Goal: Information Seeking & Learning: Learn about a topic

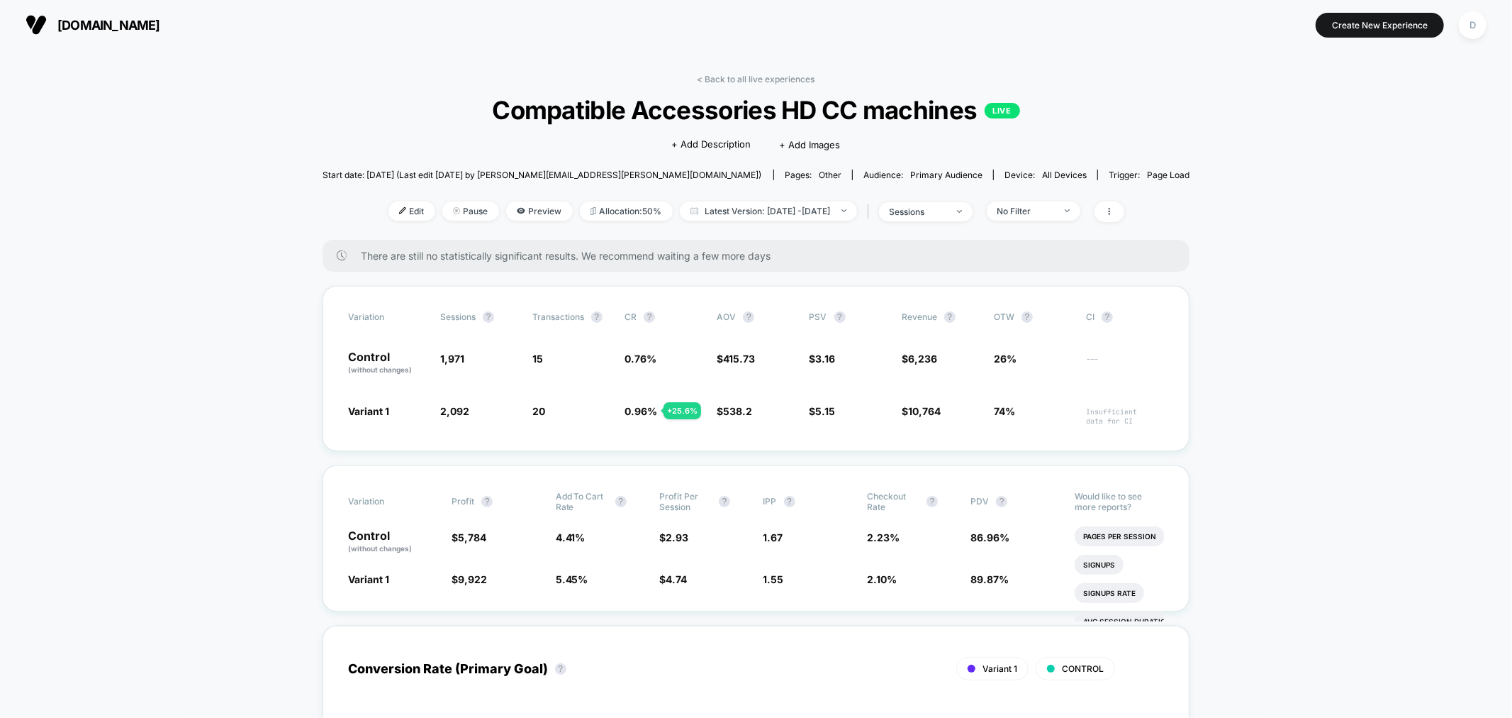
click at [743, 82] on link "< Back to all live experiences" at bounding box center [757, 79] width 118 height 11
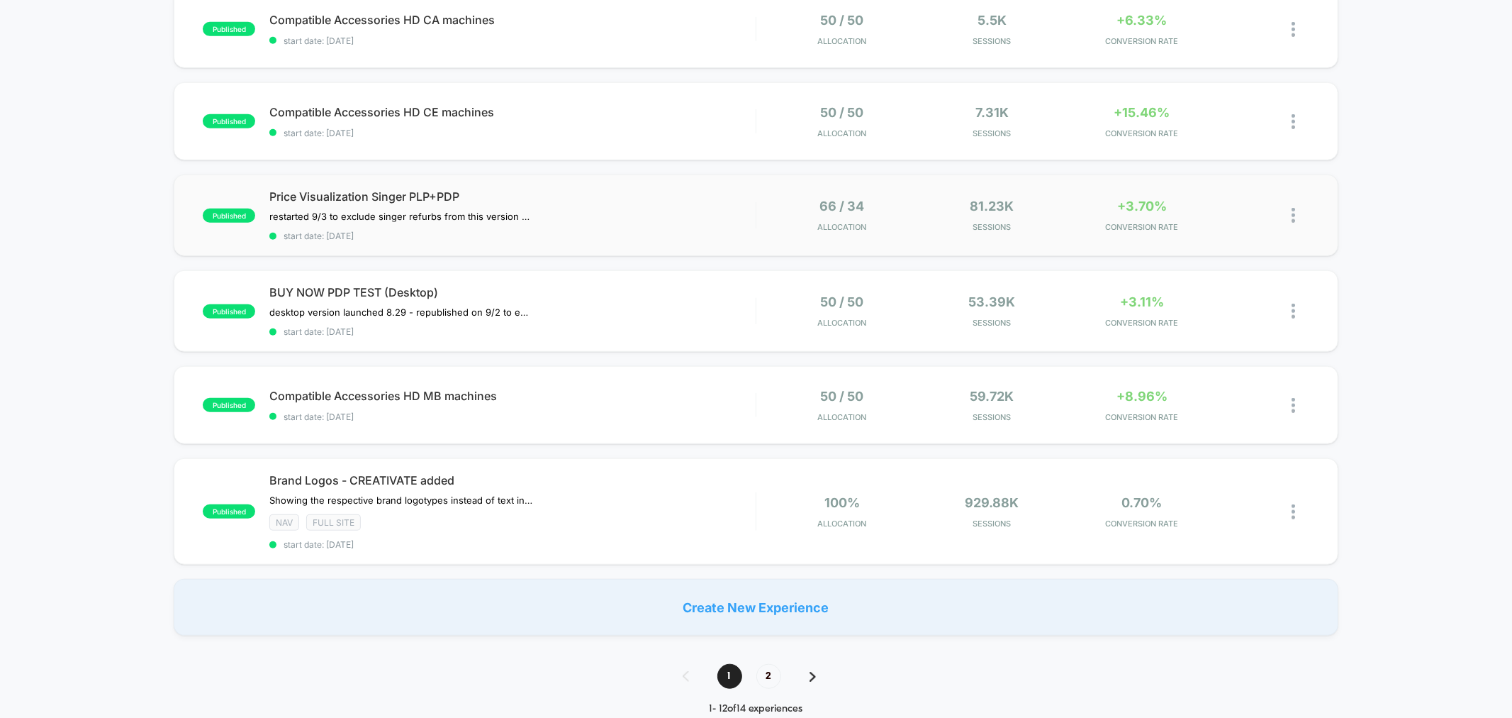
scroll to position [788, 0]
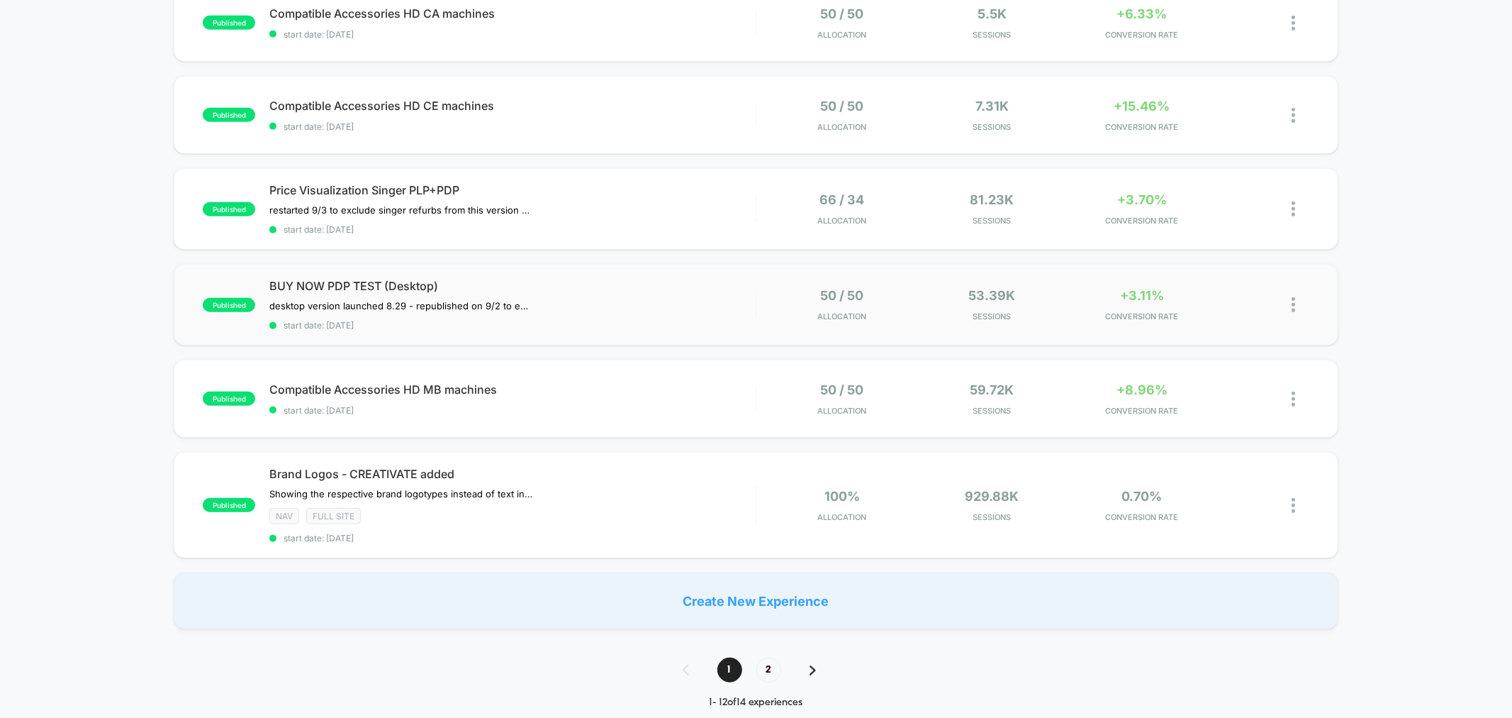
click at [594, 269] on div "published BUY NOW PDP TEST (Desktop) desktop version launched 8.29﻿ - republish…" at bounding box center [756, 305] width 1164 height 82
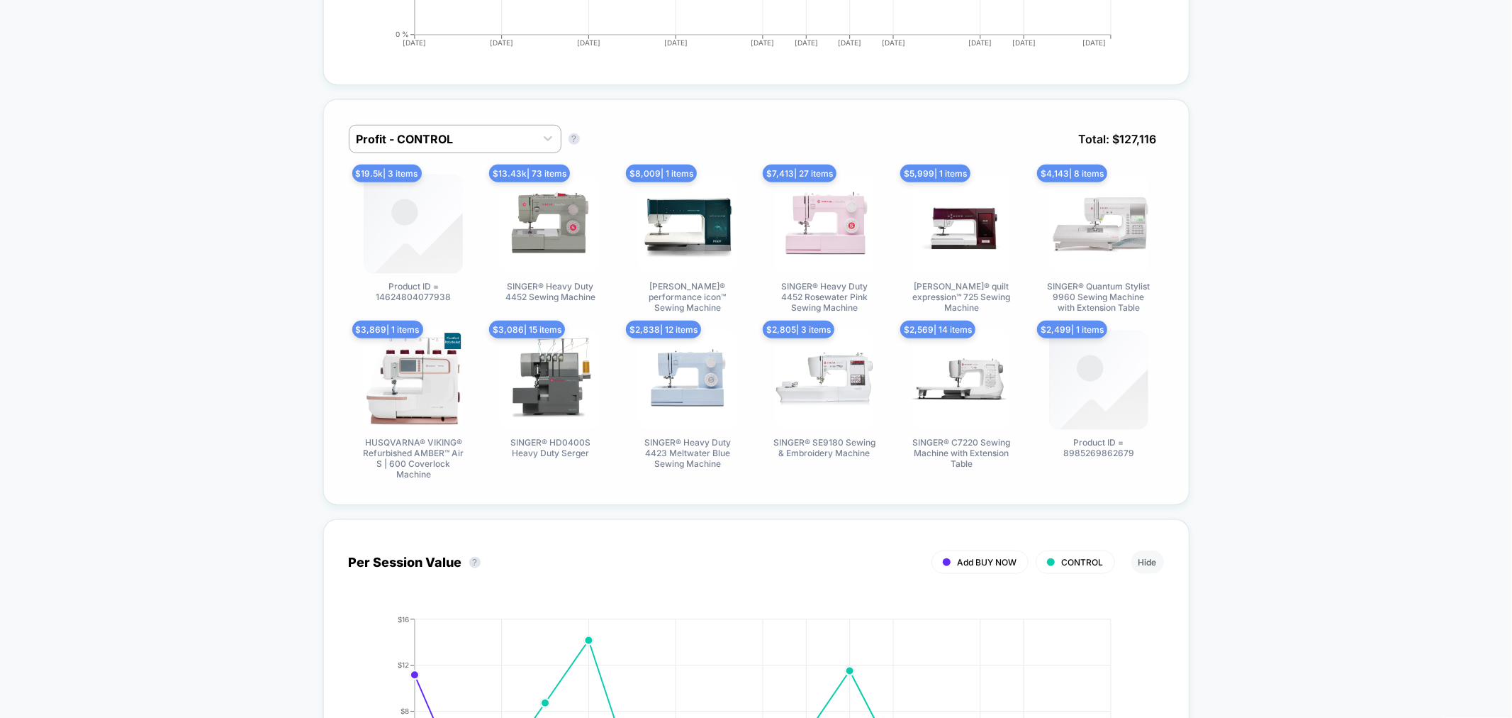
scroll to position [919, 0]
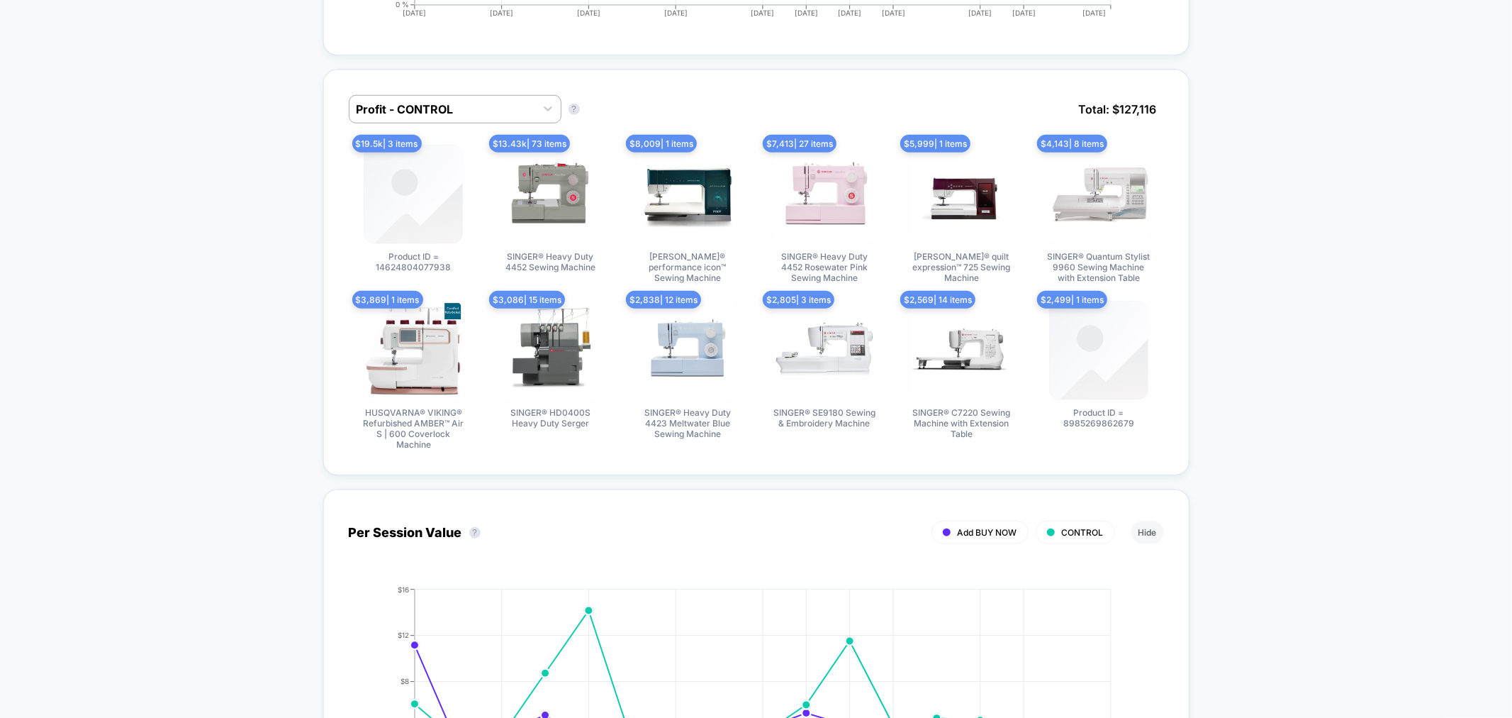
drag, startPoint x: 451, startPoint y: 273, endPoint x: 362, endPoint y: 275, distance: 88.7
click at [362, 272] on span "Product ID = 14624804077938" at bounding box center [413, 261] width 106 height 21
click at [490, 250] on div "$ 13.43k | 73 items SINGER® Heavy Duty 4452 Sewing Machine" at bounding box center [551, 214] width 130 height 138
drag, startPoint x: 1139, startPoint y: 440, endPoint x: 1061, endPoint y: 424, distance: 79.5
click at [1061, 424] on div "$ 2,499 | 1 items Product ID = 8985269862679" at bounding box center [1099, 375] width 130 height 149
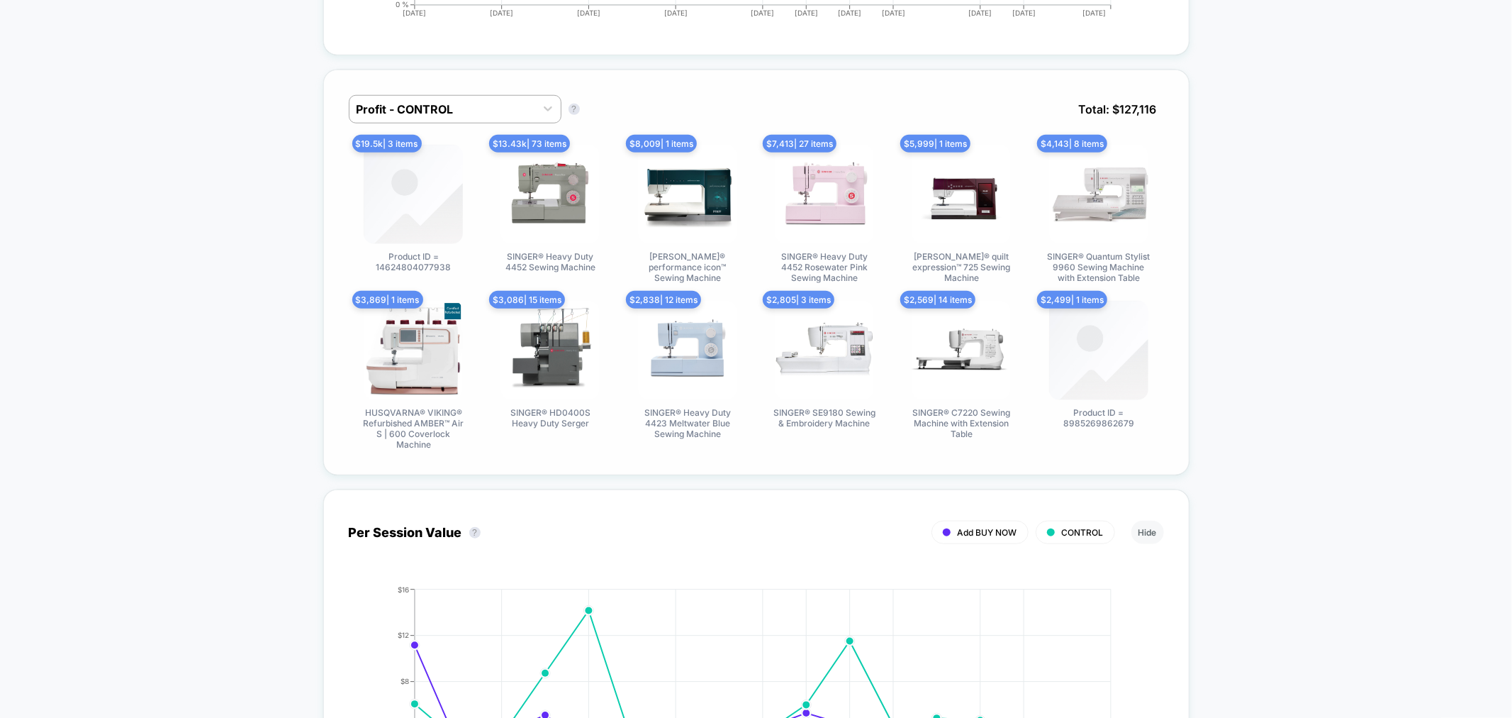
drag, startPoint x: 459, startPoint y: 270, endPoint x: 367, endPoint y: 271, distance: 92.2
click at [367, 271] on span "Product ID = 14624804077938" at bounding box center [413, 261] width 106 height 21
drag, startPoint x: 378, startPoint y: 277, endPoint x: 449, endPoint y: 284, distance: 71.3
click at [449, 283] on div "$ 19.5k | 3 items Product ID = 14624804077938" at bounding box center [414, 214] width 130 height 138
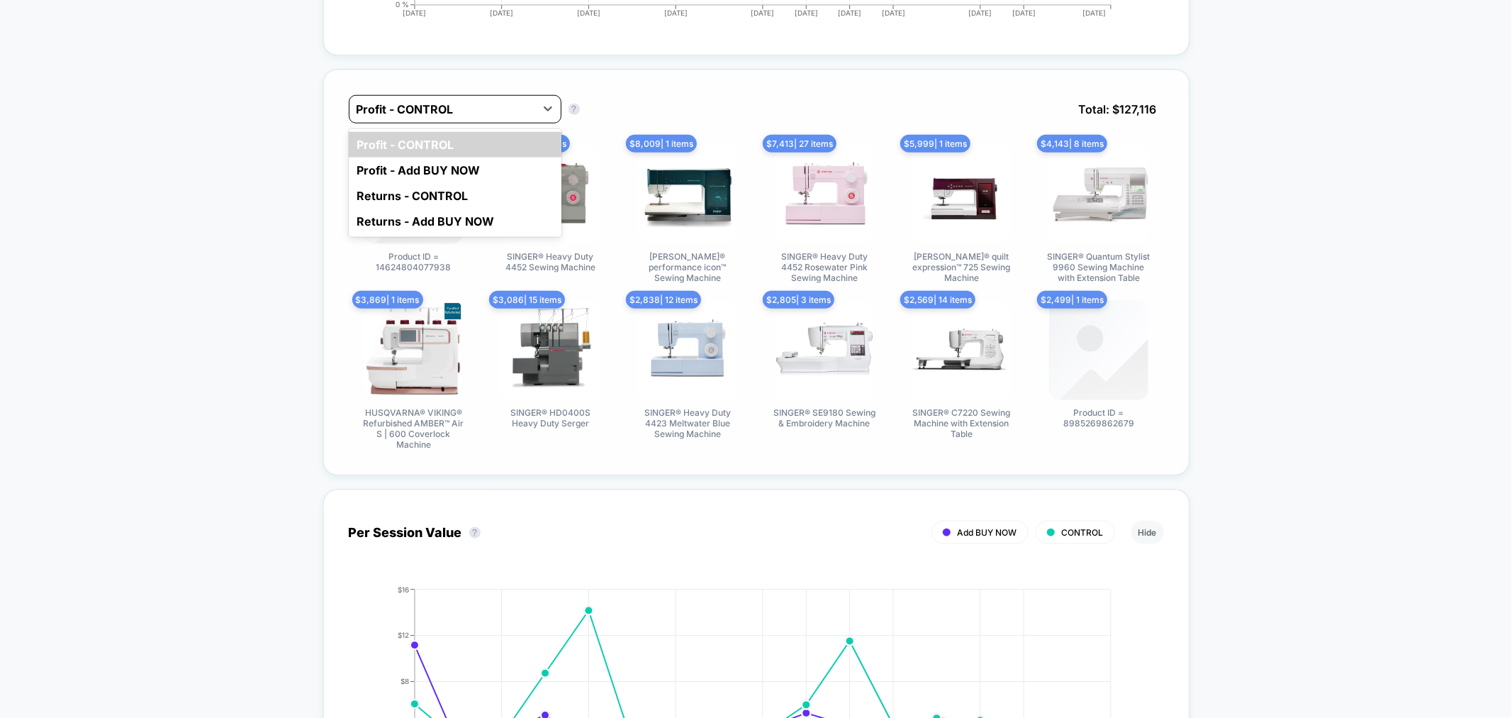
click at [495, 115] on div at bounding box center [443, 109] width 172 height 17
click at [513, 181] on div "Profit - Add BUY NOW" at bounding box center [455, 170] width 213 height 26
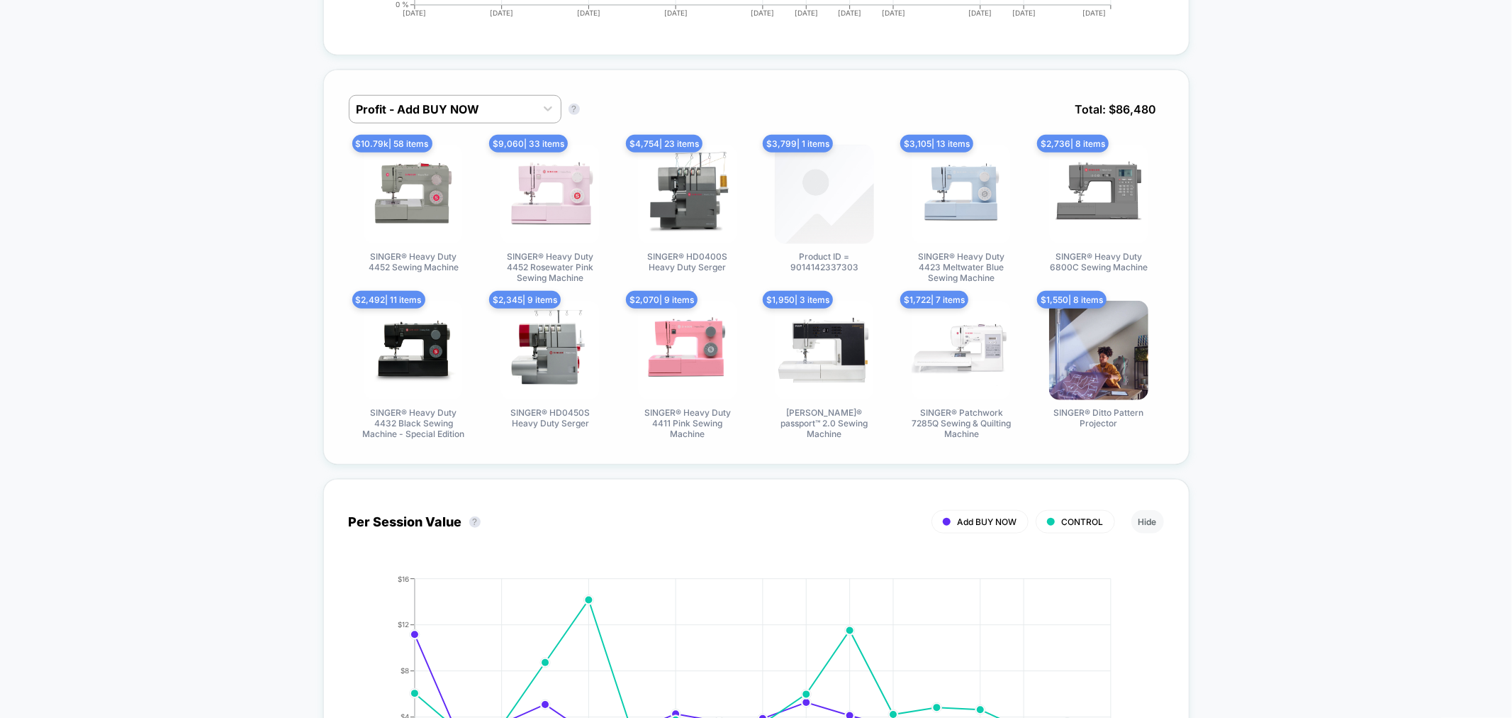
drag, startPoint x: 864, startPoint y: 277, endPoint x: 785, endPoint y: 260, distance: 80.7
click at [785, 260] on div "$ 3,799 | 1 items Product ID = 9014142337303" at bounding box center [824, 214] width 130 height 138
drag, startPoint x: 749, startPoint y: 77, endPoint x: 679, endPoint y: 80, distance: 71.0
click at [679, 80] on div "Profit - Add BUY NOW Profit - Add BUY NOW ? Total: $ 86,480 $ 10.79k | 58 items…" at bounding box center [756, 266] width 866 height 395
click at [502, 121] on div "Profit - Add BUY NOW" at bounding box center [443, 109] width 186 height 23
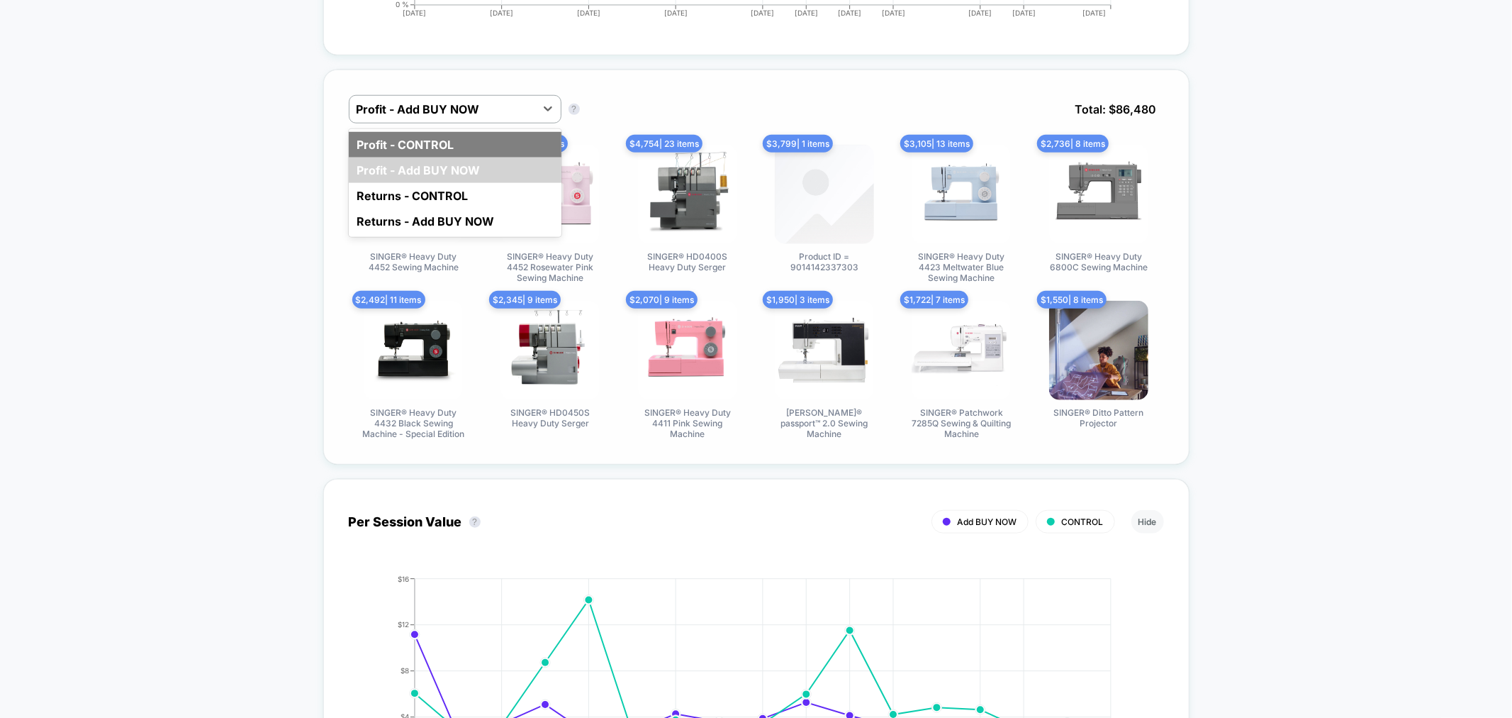
click at [434, 143] on div "Profit - CONTROL" at bounding box center [455, 145] width 213 height 26
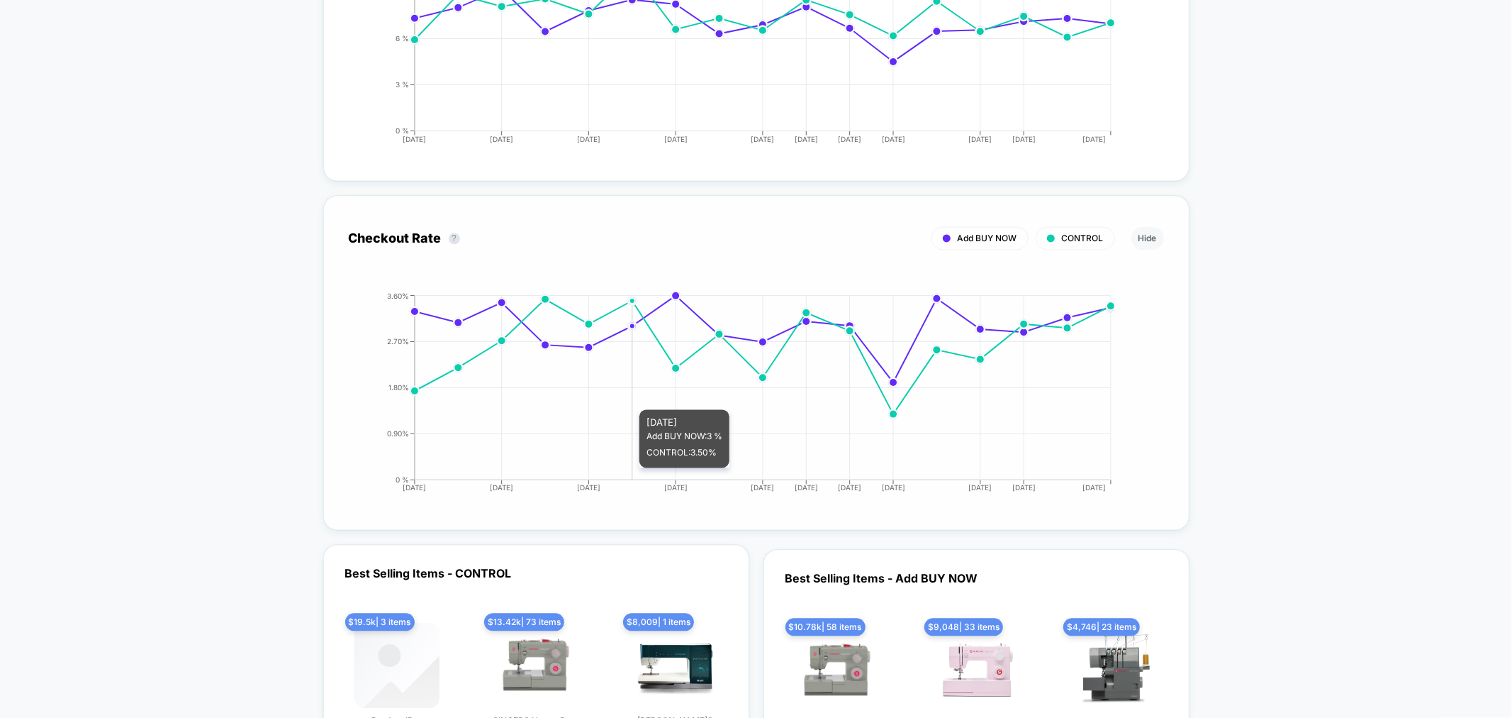
scroll to position [2363, 0]
